Goal: Ask a question

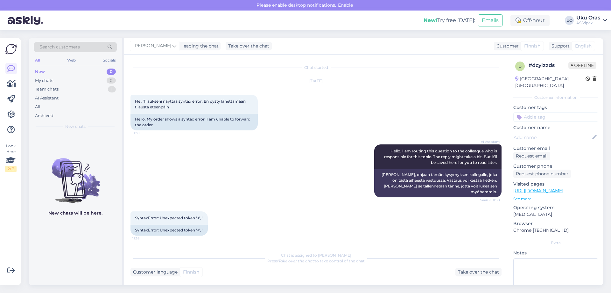
scroll to position [219, 0]
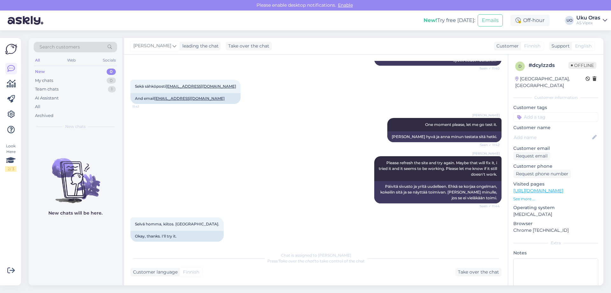
click at [26, 25] on img at bounding box center [26, 21] width 36 height 20
click at [33, 16] on img at bounding box center [26, 21] width 36 height 20
click at [33, 19] on img at bounding box center [26, 21] width 36 height 20
click at [48, 81] on div "My chats" at bounding box center [44, 80] width 18 height 6
click at [50, 88] on div "Team chats" at bounding box center [47, 89] width 24 height 6
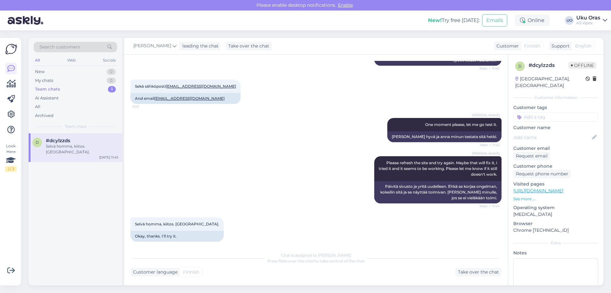
click at [72, 149] on div "Selvä homma, kiitos. [GEOGRAPHIC_DATA]." at bounding box center [82, 148] width 73 height 11
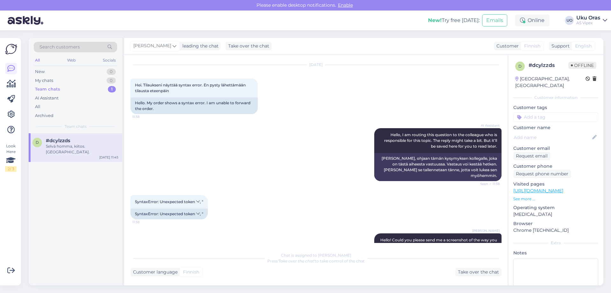
scroll to position [0, 0]
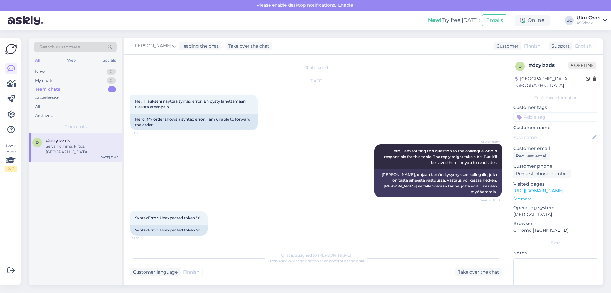
drag, startPoint x: 336, startPoint y: 174, endPoint x: 306, endPoint y: 69, distance: 110.0
drag, startPoint x: 166, startPoint y: 106, endPoint x: 211, endPoint y: 106, distance: 45.5
click at [211, 106] on div "Hei. Tilaukseni näyttää syntax error. En pysty lähettämään tilausta eteenpäin 1…" at bounding box center [194, 104] width 127 height 19
drag, startPoint x: 206, startPoint y: 100, endPoint x: 193, endPoint y: 99, distance: 12.5
click at [193, 99] on span "Hei. Tilaukseni näyttää syntax error. En pysty lähettämään tilausta eteenpäin" at bounding box center [191, 104] width 112 height 11
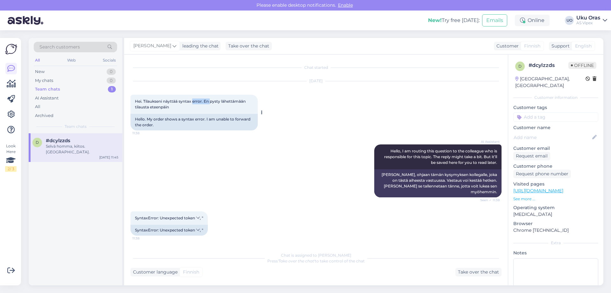
click at [193, 99] on span "Hei. Tilaukseni näyttää syntax error. En pysty lähettämään tilausta eteenpäin" at bounding box center [191, 104] width 112 height 11
